Goal: Transaction & Acquisition: Purchase product/service

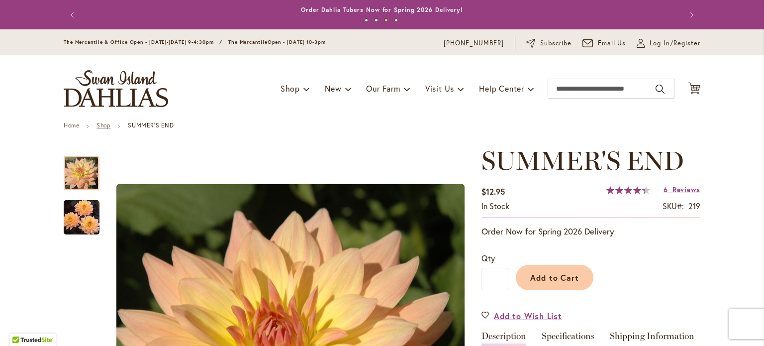
click at [99, 123] on link "Shop" at bounding box center [104, 124] width 14 height 7
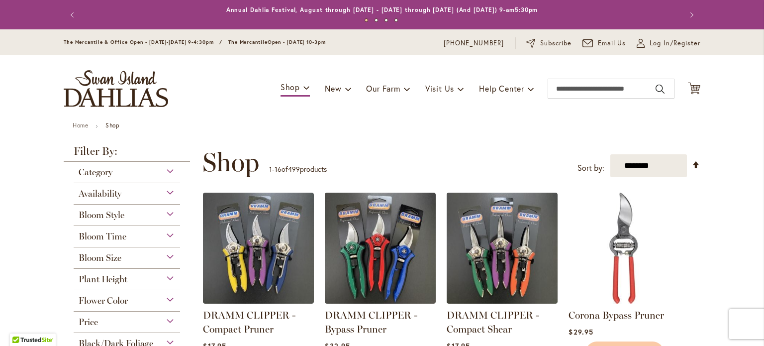
click at [167, 174] on div "Category" at bounding box center [127, 170] width 106 height 16
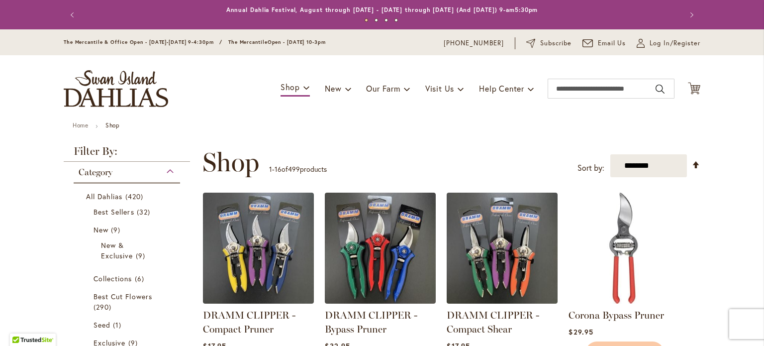
scroll to position [161, 0]
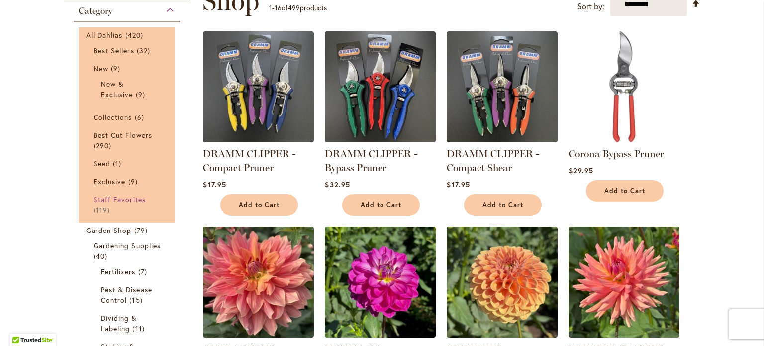
click at [133, 200] on span "Staff Favorites" at bounding box center [120, 199] width 52 height 9
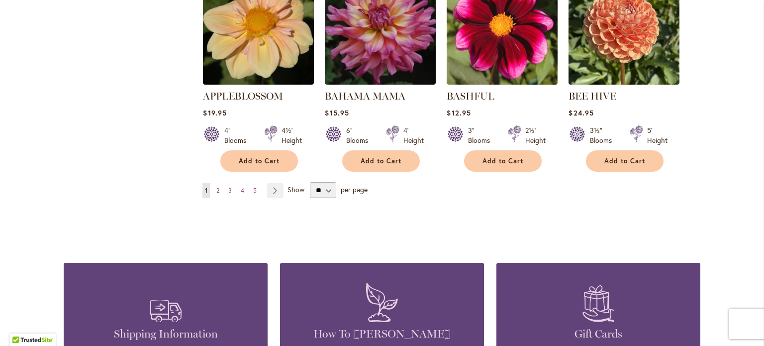
scroll to position [839, 0]
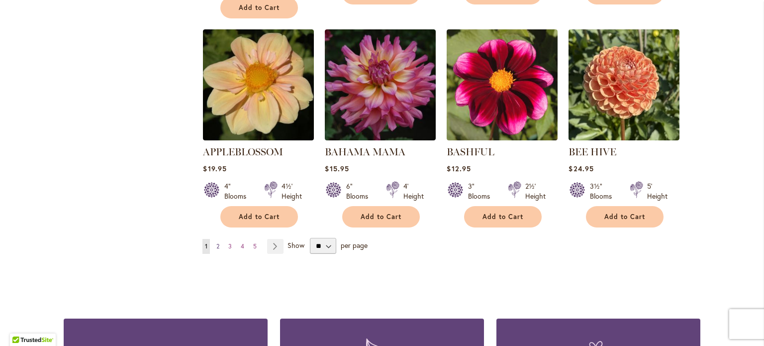
click at [216, 242] on span "2" at bounding box center [217, 245] width 3 height 7
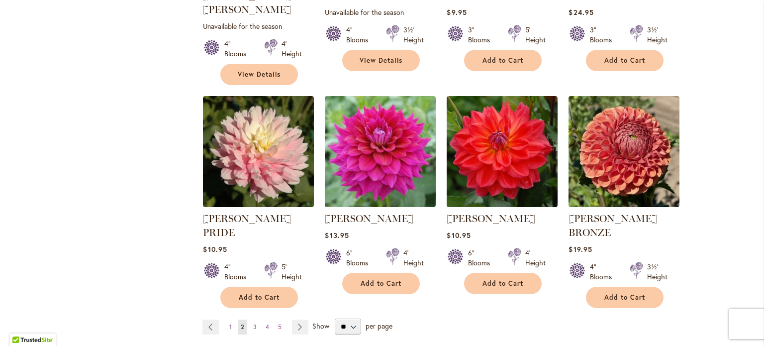
scroll to position [785, 0]
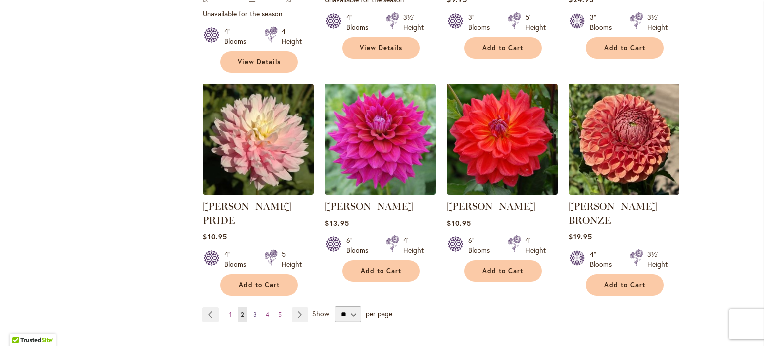
click at [253, 311] on span "3" at bounding box center [254, 314] width 3 height 7
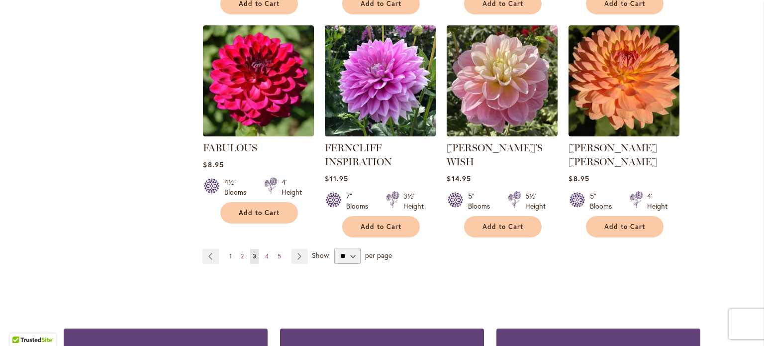
scroll to position [844, 0]
click at [265, 252] on span "4" at bounding box center [266, 255] width 3 height 7
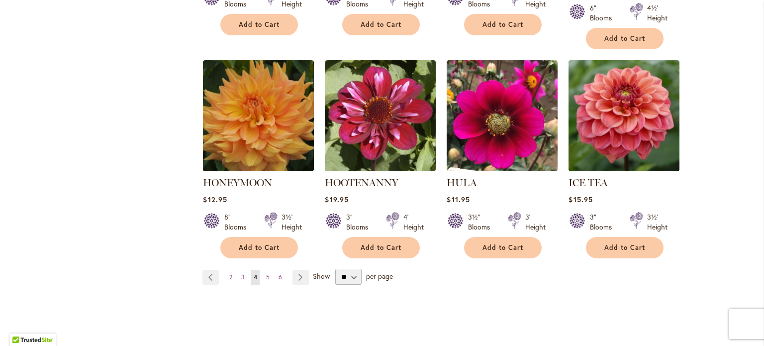
scroll to position [808, 0]
click at [266, 274] on span "5" at bounding box center [267, 276] width 3 height 7
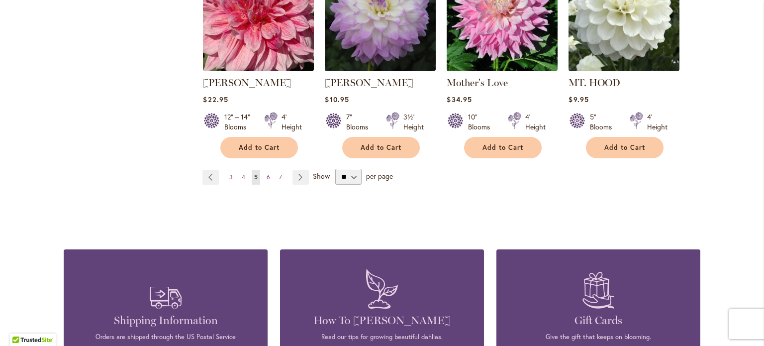
scroll to position [896, 0]
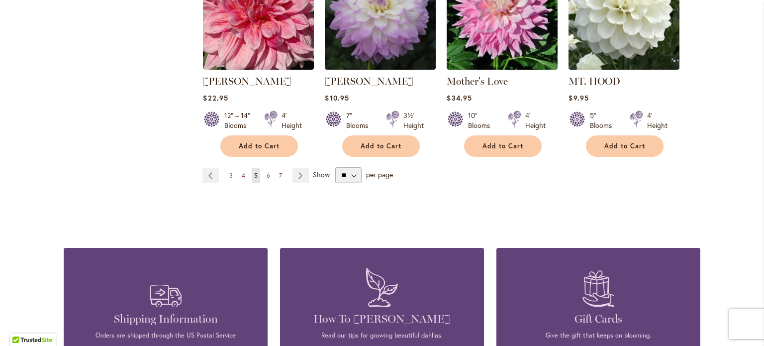
click at [267, 173] on span "6" at bounding box center [268, 175] width 3 height 7
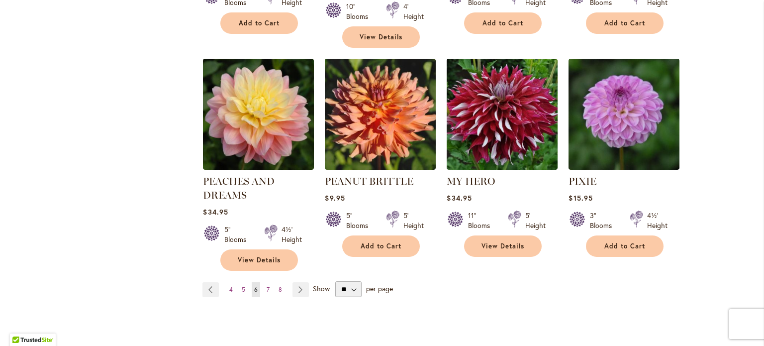
scroll to position [810, 0]
click at [267, 285] on span "7" at bounding box center [268, 288] width 3 height 7
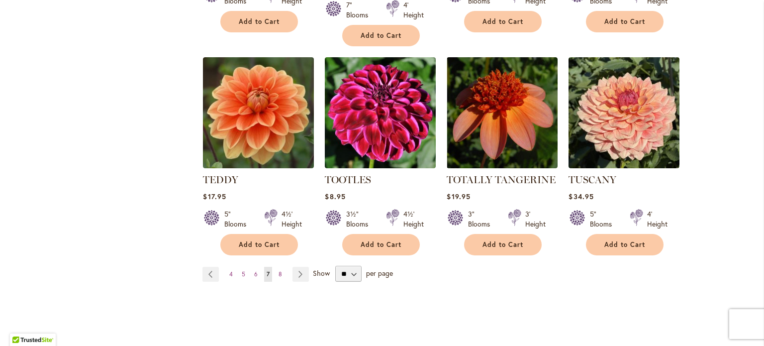
scroll to position [816, 0]
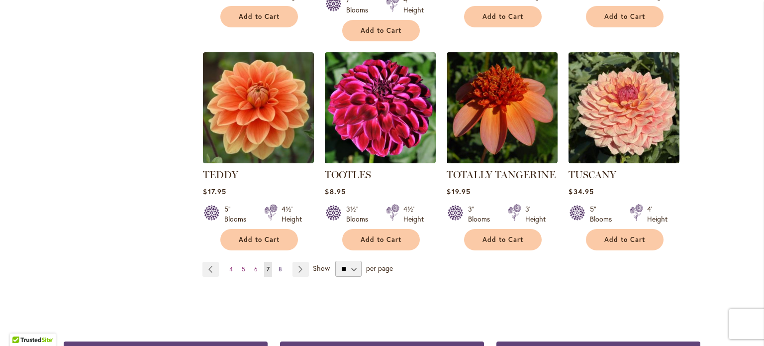
click at [279, 268] on span "8" at bounding box center [280, 268] width 3 height 7
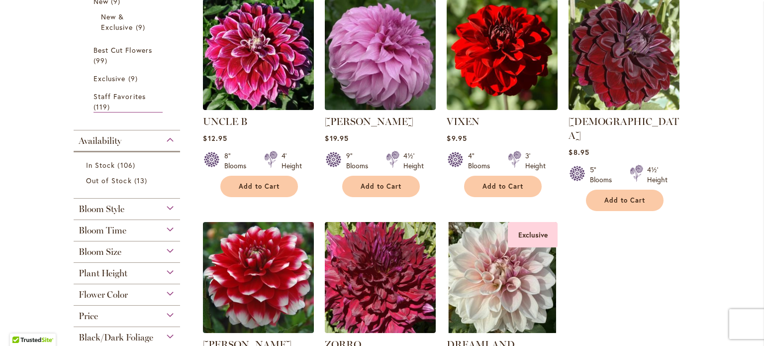
scroll to position [229, 0]
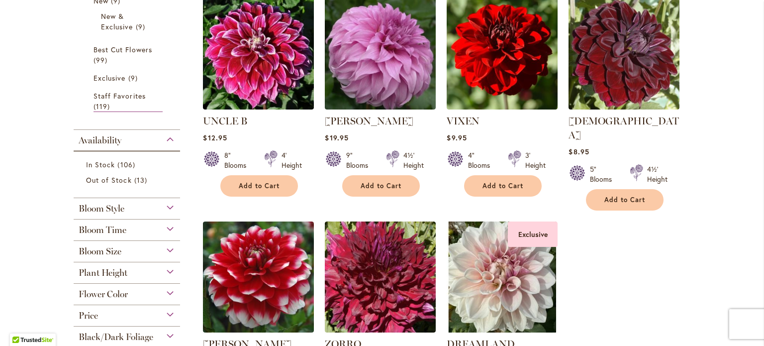
click at [165, 203] on div "Bloom Style" at bounding box center [127, 206] width 106 height 16
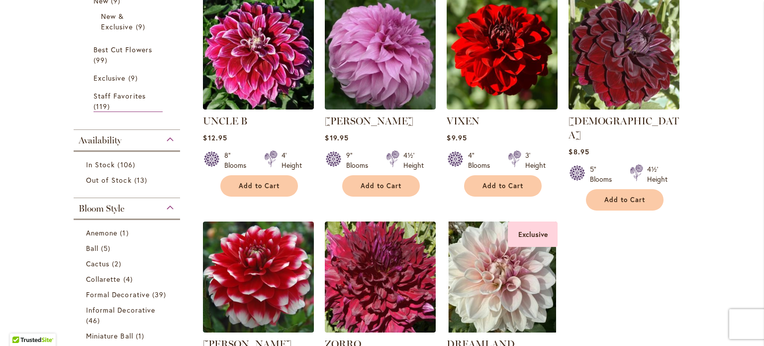
scroll to position [426, 0]
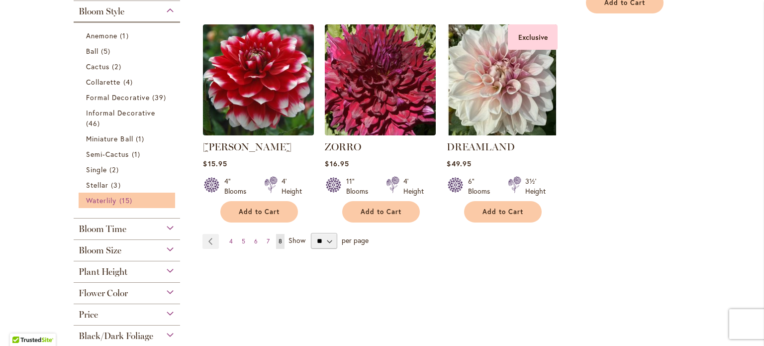
click at [128, 200] on span "15 items" at bounding box center [126, 200] width 15 height 10
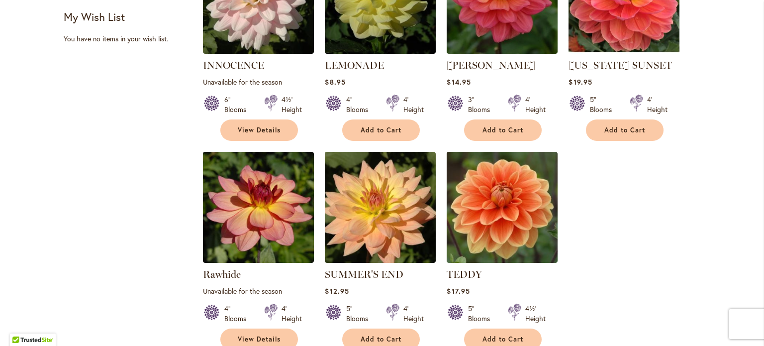
scroll to position [738, 0]
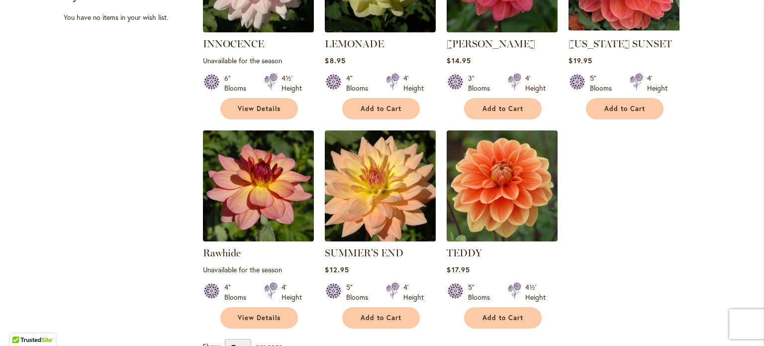
click at [364, 152] on img at bounding box center [380, 185] width 116 height 116
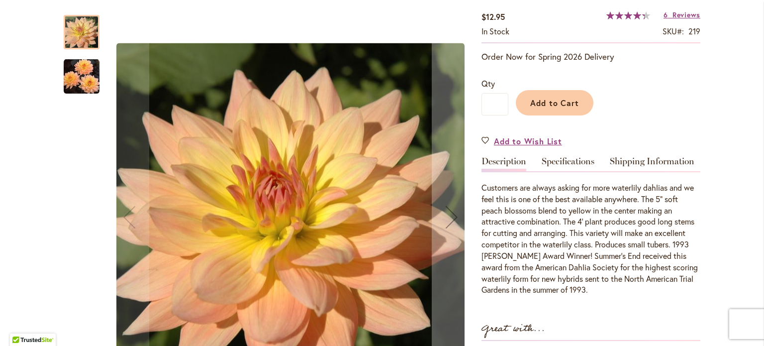
scroll to position [175, 0]
click at [88, 78] on img "SUMMER'S END" at bounding box center [82, 76] width 36 height 36
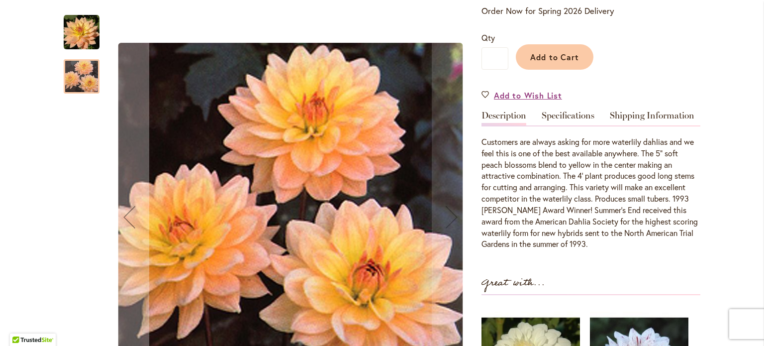
scroll to position [221, 0]
